Goal: Find specific page/section: Find specific page/section

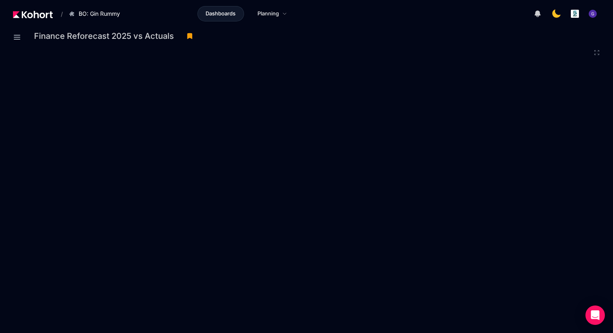
click at [42, 15] on img at bounding box center [33, 14] width 40 height 7
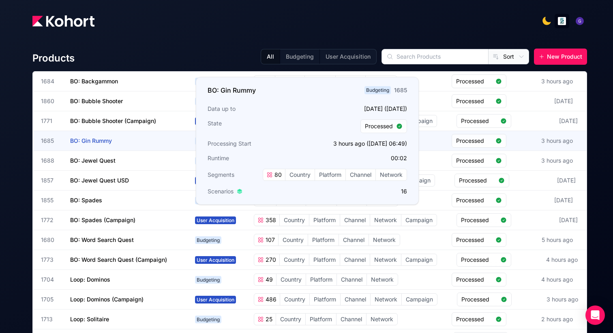
click at [99, 141] on span "BO: Gin Rummy" at bounding box center [91, 140] width 42 height 7
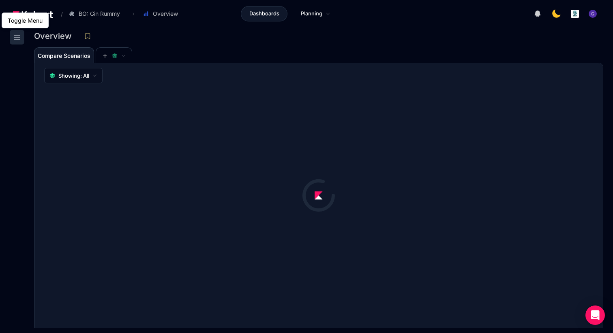
click at [16, 36] on icon at bounding box center [17, 37] width 10 height 10
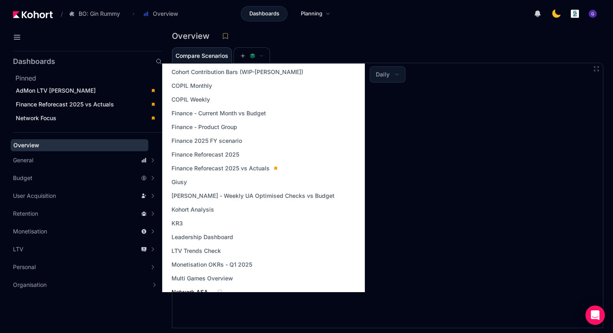
scroll to position [120, 0]
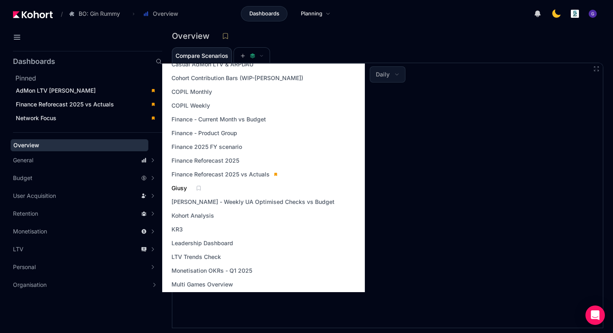
click at [181, 188] on span "Giusy" at bounding box center [178, 188] width 15 height 8
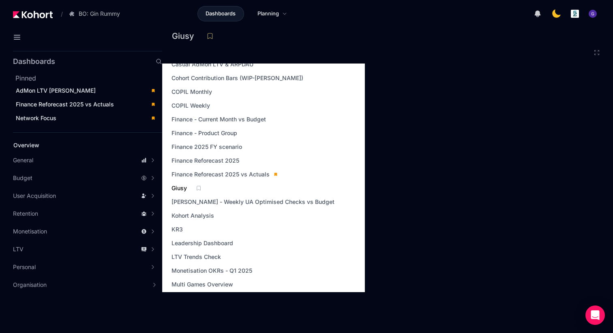
click at [176, 189] on span "Giusy" at bounding box center [178, 188] width 15 height 8
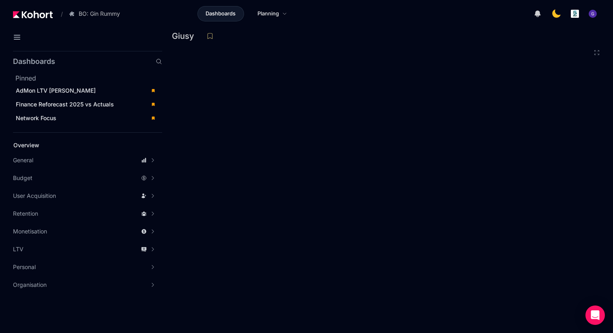
click at [325, 15] on div "Dashboards Planning" at bounding box center [245, 13] width 235 height 15
click at [17, 36] on icon at bounding box center [17, 37] width 10 height 10
